Goal: Information Seeking & Learning: Learn about a topic

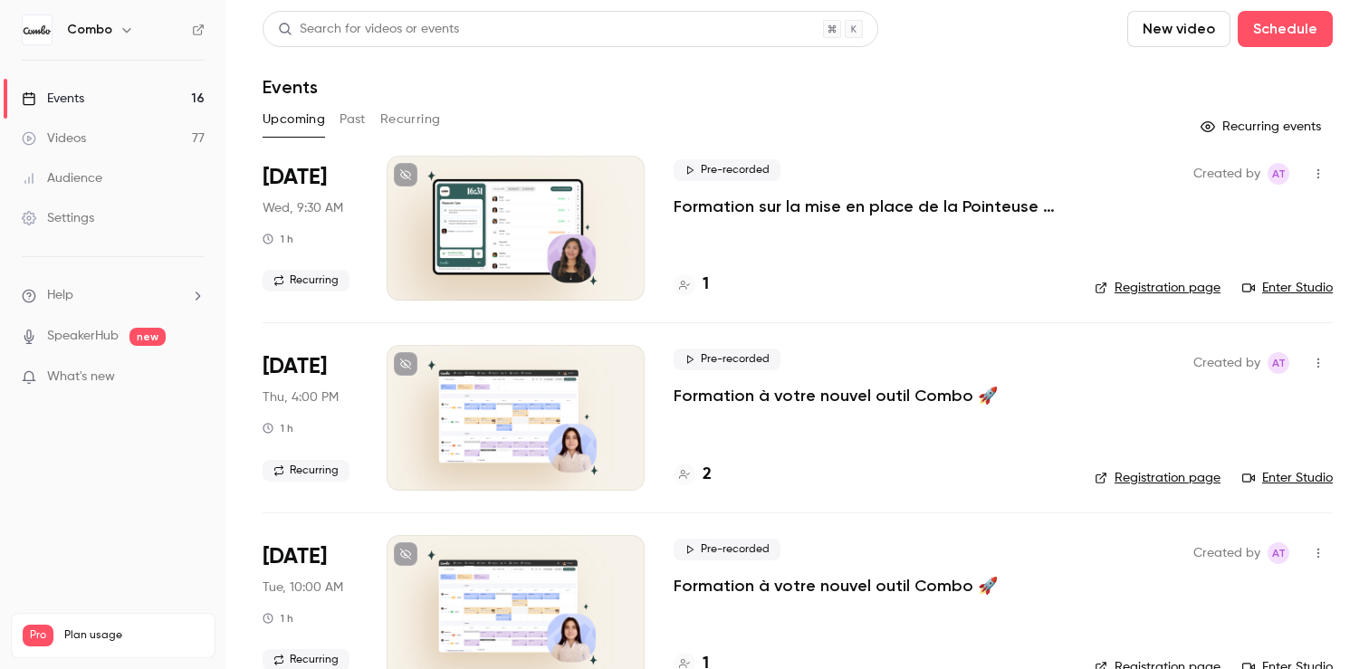
click at [351, 118] on button "Past" at bounding box center [353, 119] width 26 height 29
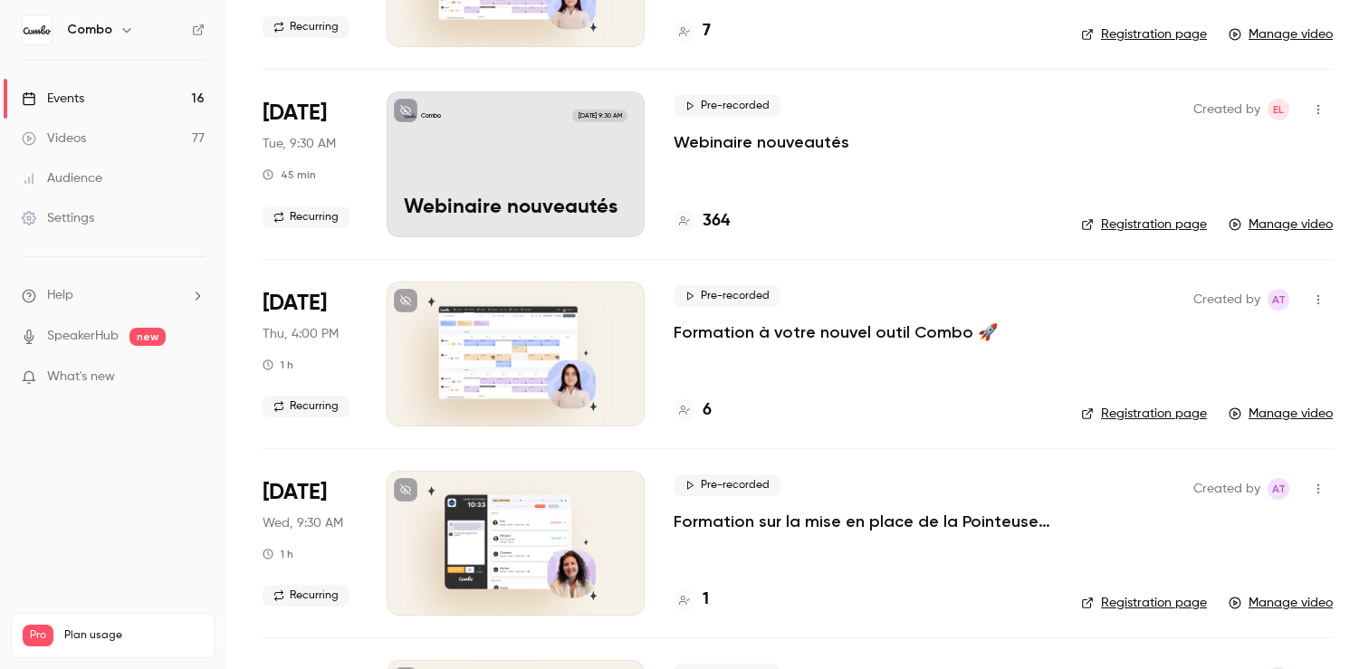
scroll to position [6337, 0]
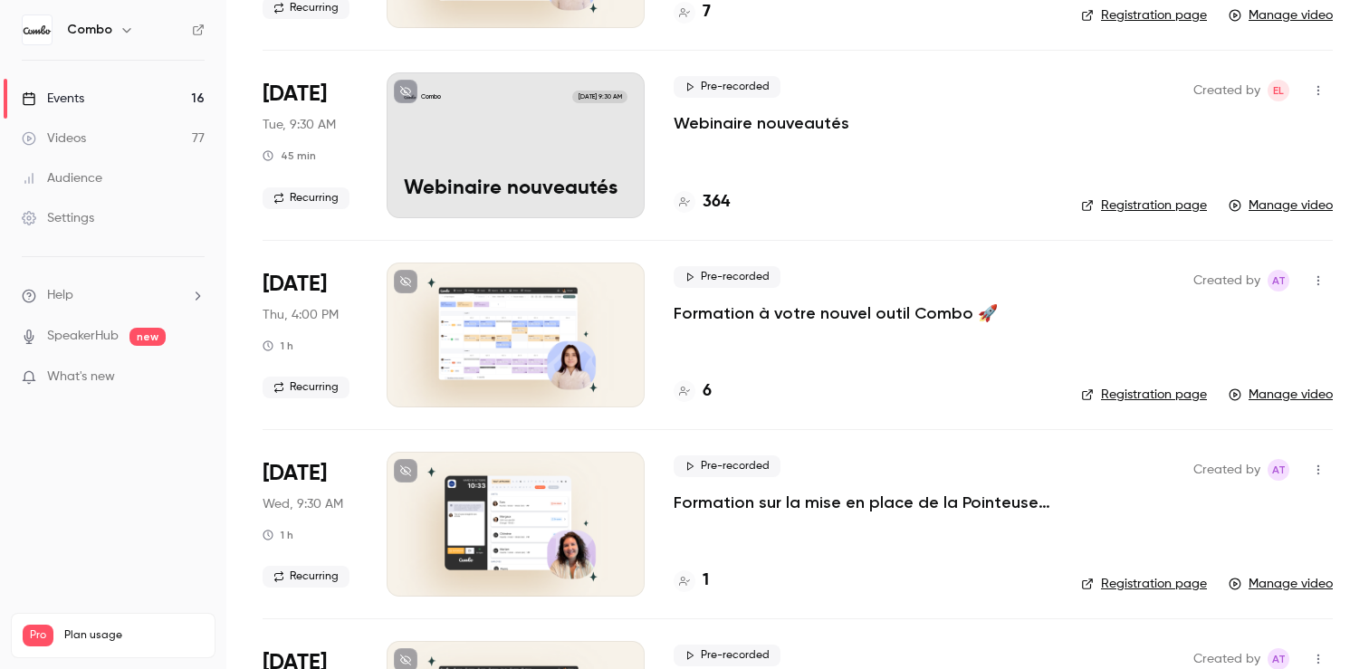
click at [489, 153] on div "Combo [DATE] 9:30 AM Webinaire nouveautés" at bounding box center [516, 144] width 258 height 145
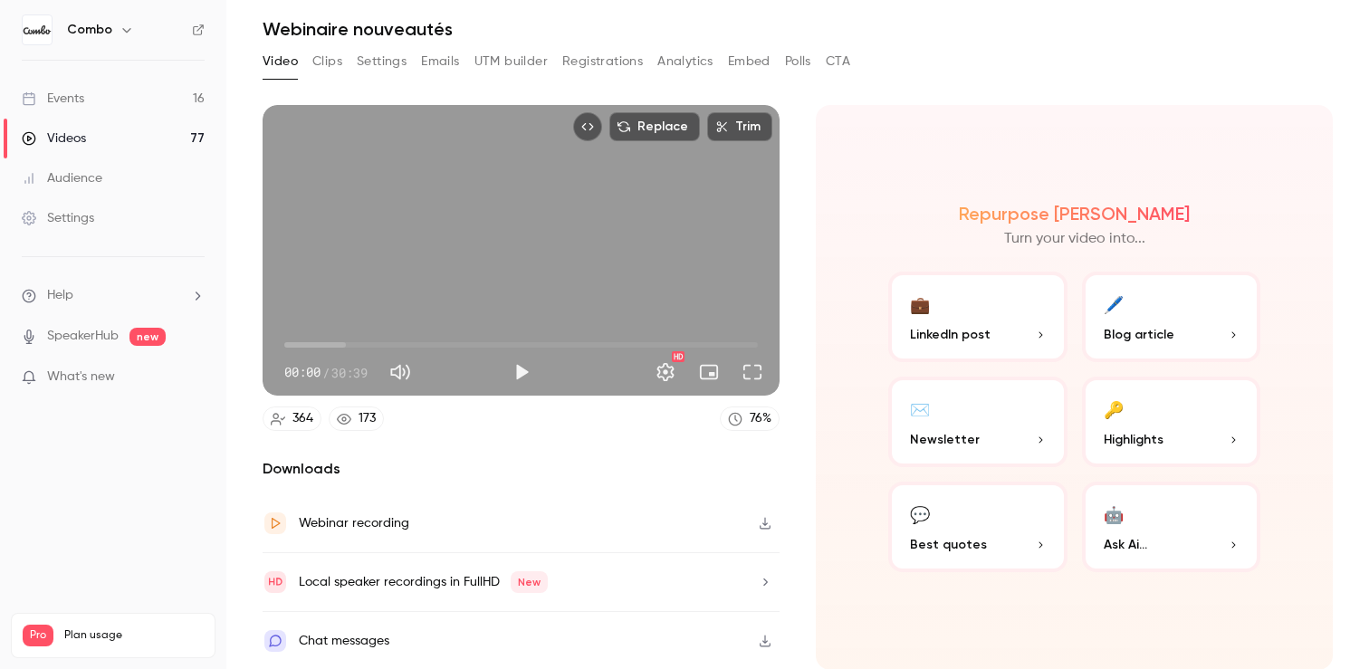
scroll to position [59, 0]
click at [678, 59] on button "Analytics" at bounding box center [685, 60] width 56 height 29
